Goal: Information Seeking & Learning: Compare options

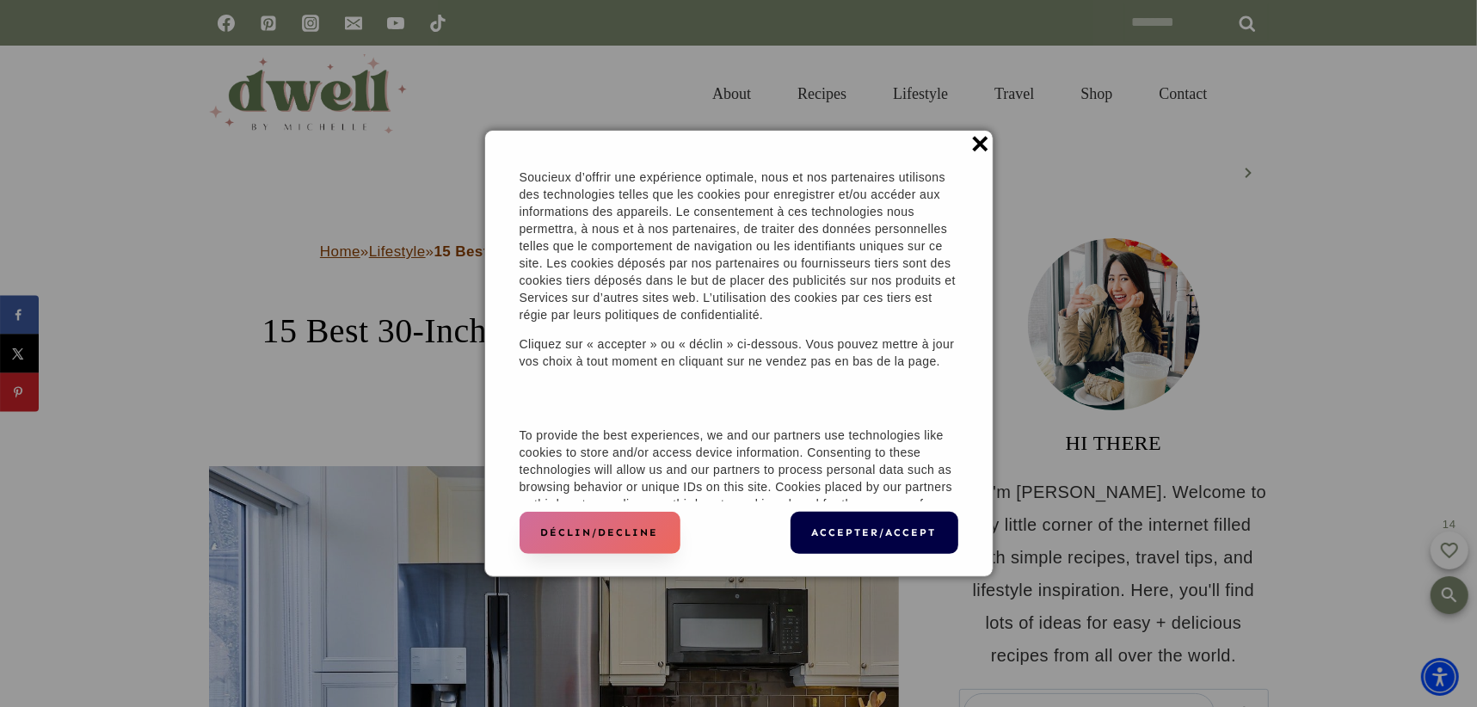
click at [602, 522] on button "Déclin/Decline" at bounding box center [600, 533] width 161 height 42
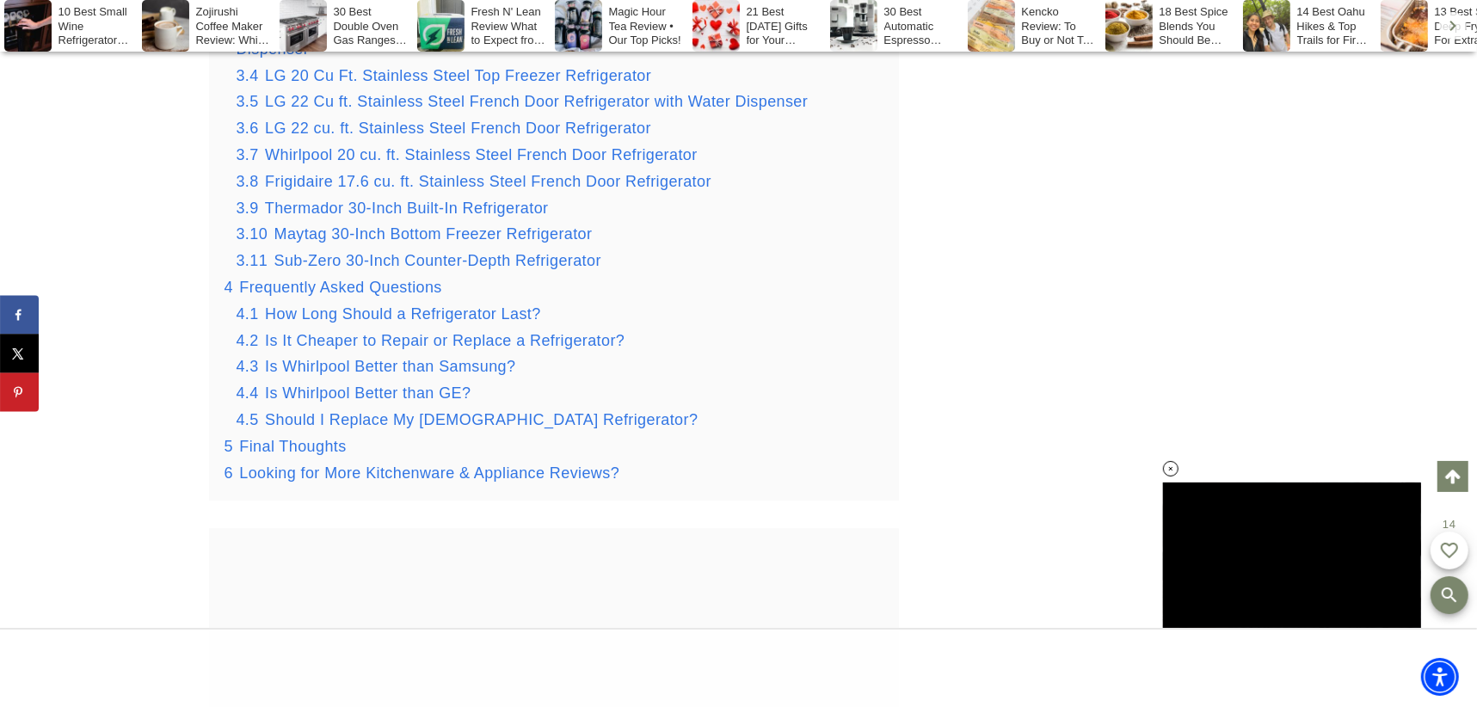
drag, startPoint x: 460, startPoint y: 611, endPoint x: 815, endPoint y: 542, distance: 361.8
click at [458, 402] on span "Is Whirlpool Better than GE?" at bounding box center [368, 392] width 206 height 17
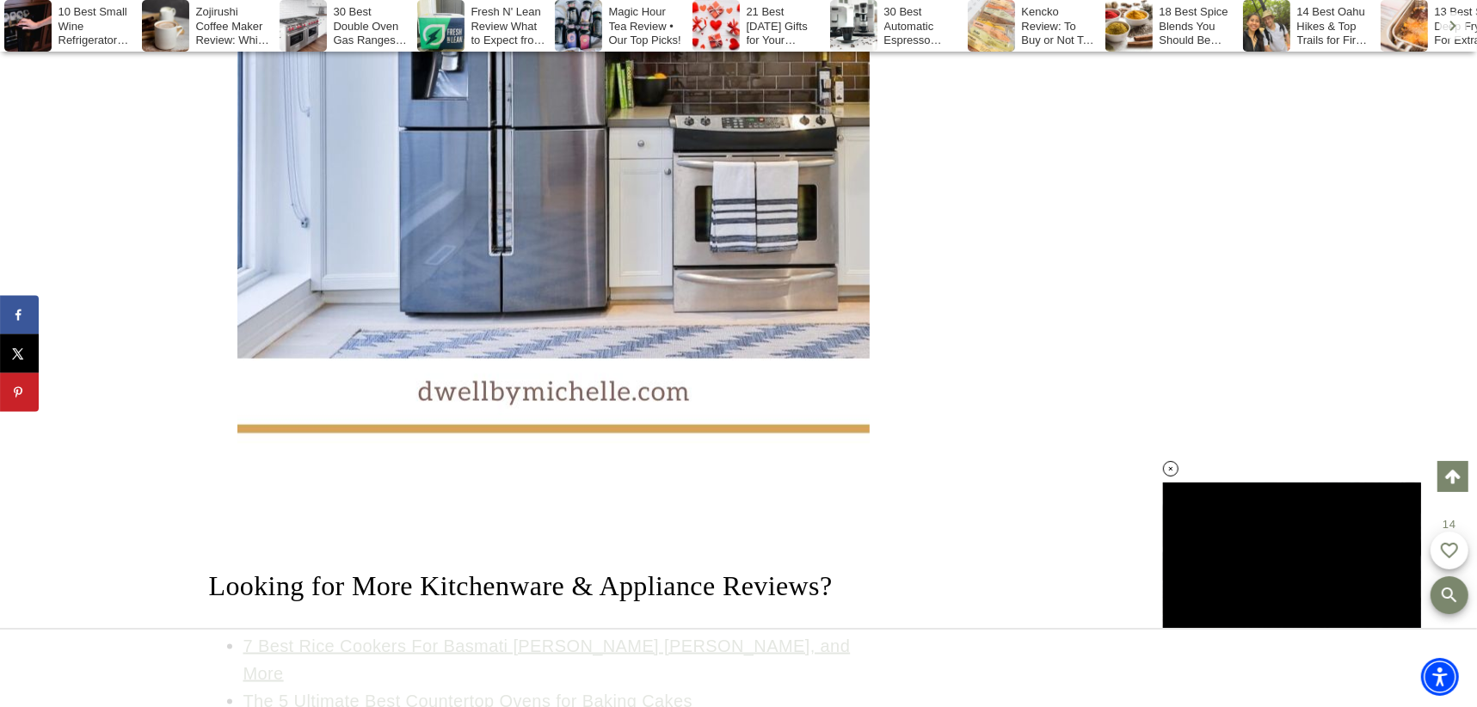
scroll to position [28564, 0]
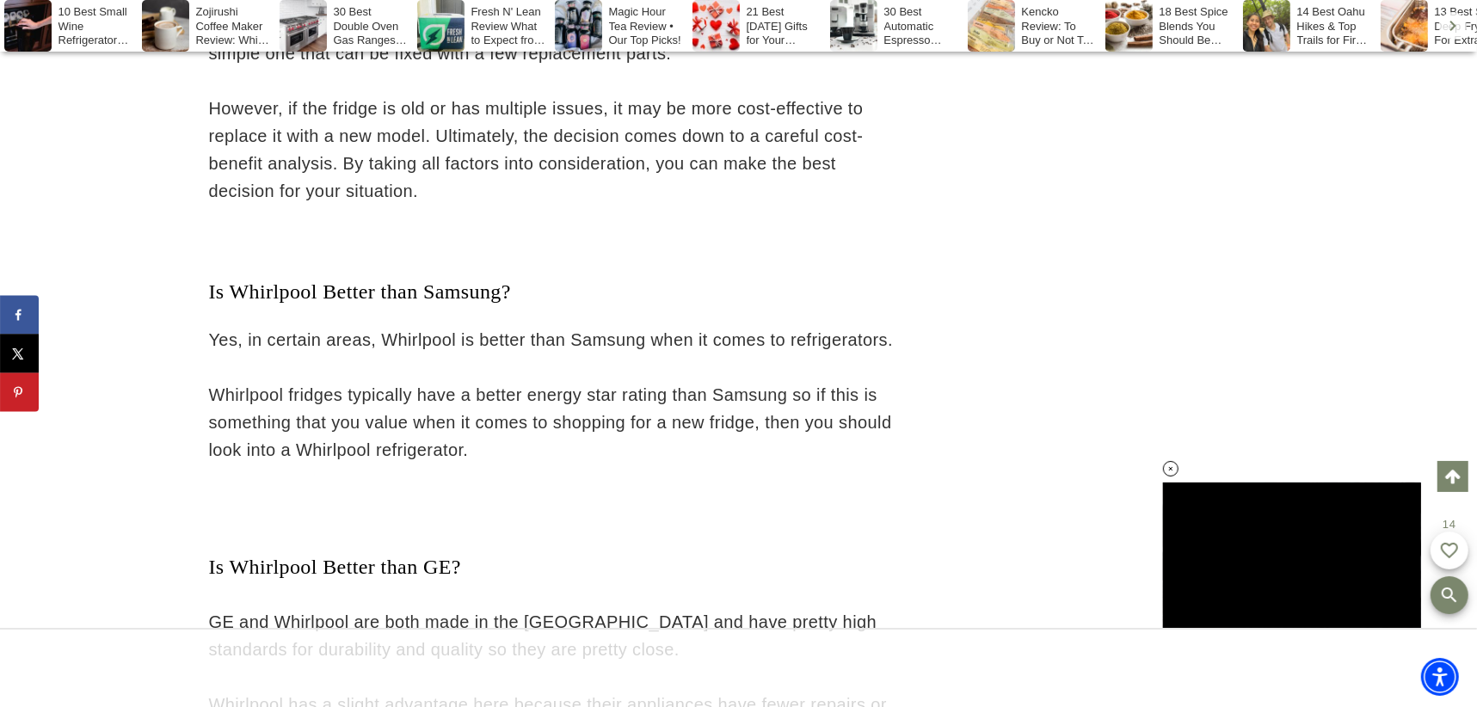
scroll to position [27130, 0]
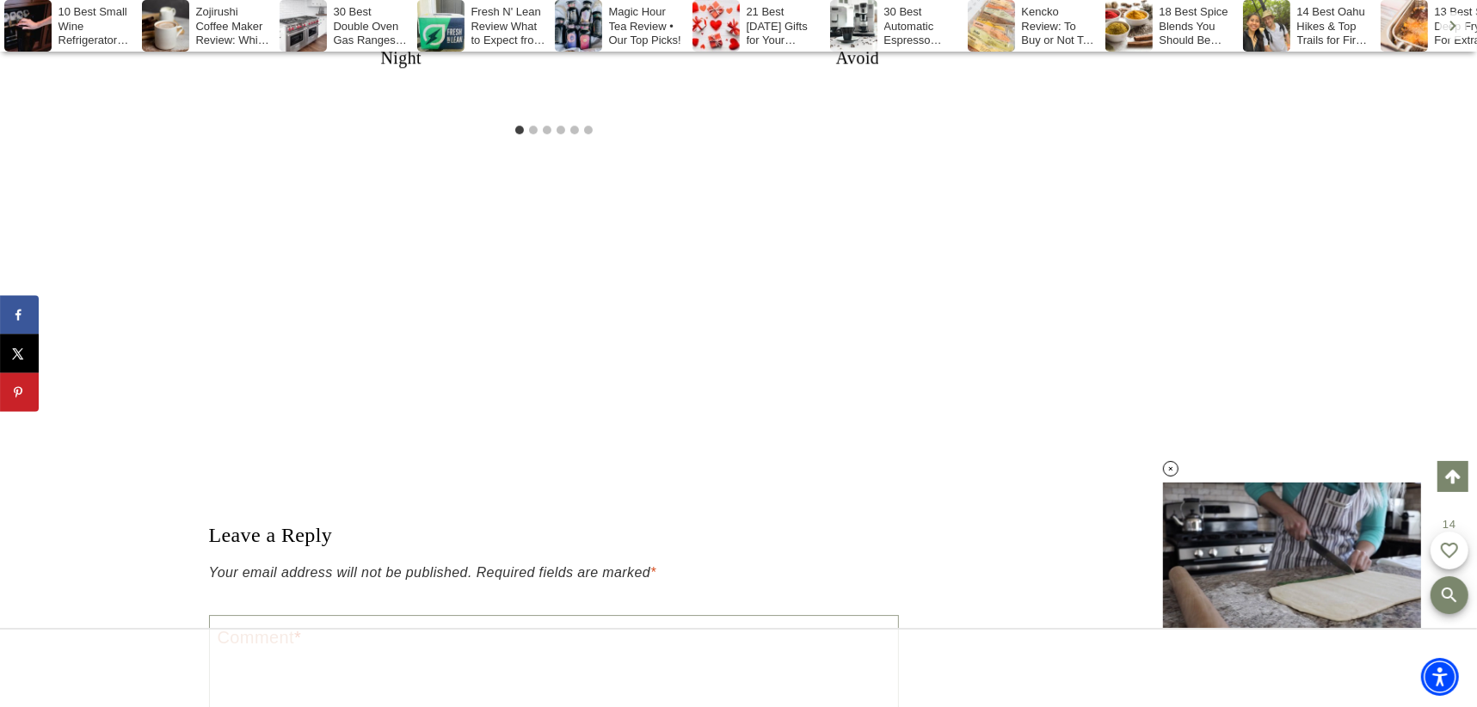
scroll to position [33151, 0]
